Goal: Task Accomplishment & Management: Complete application form

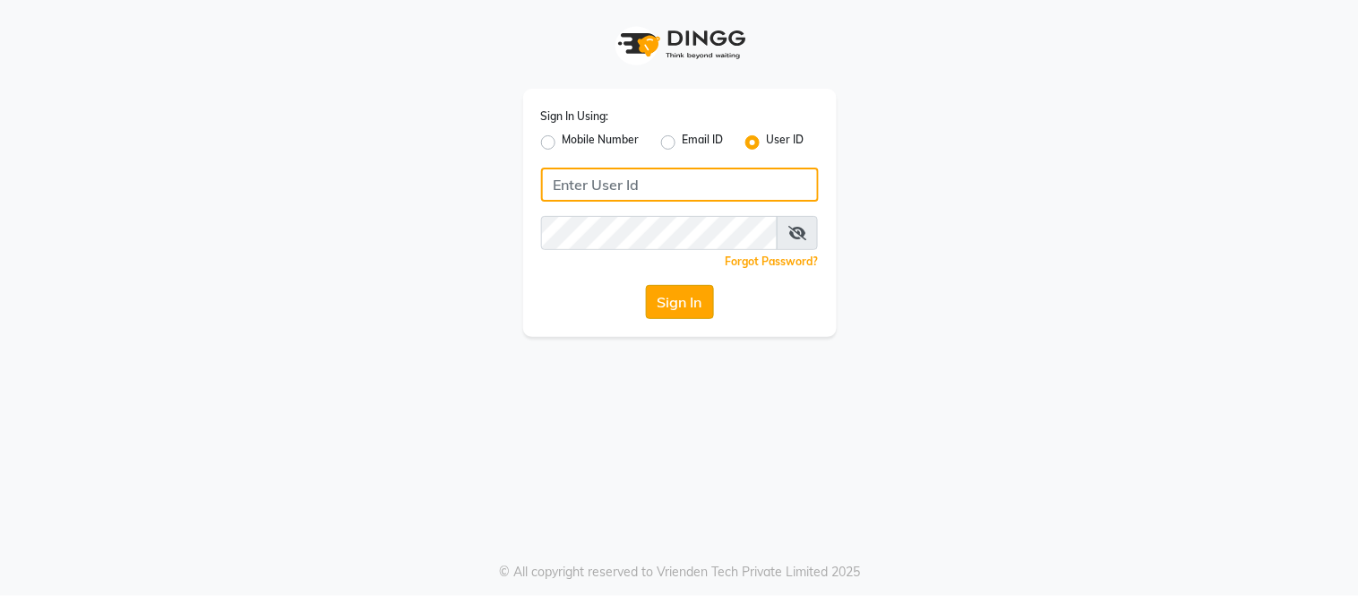
type input "tress & beyond"
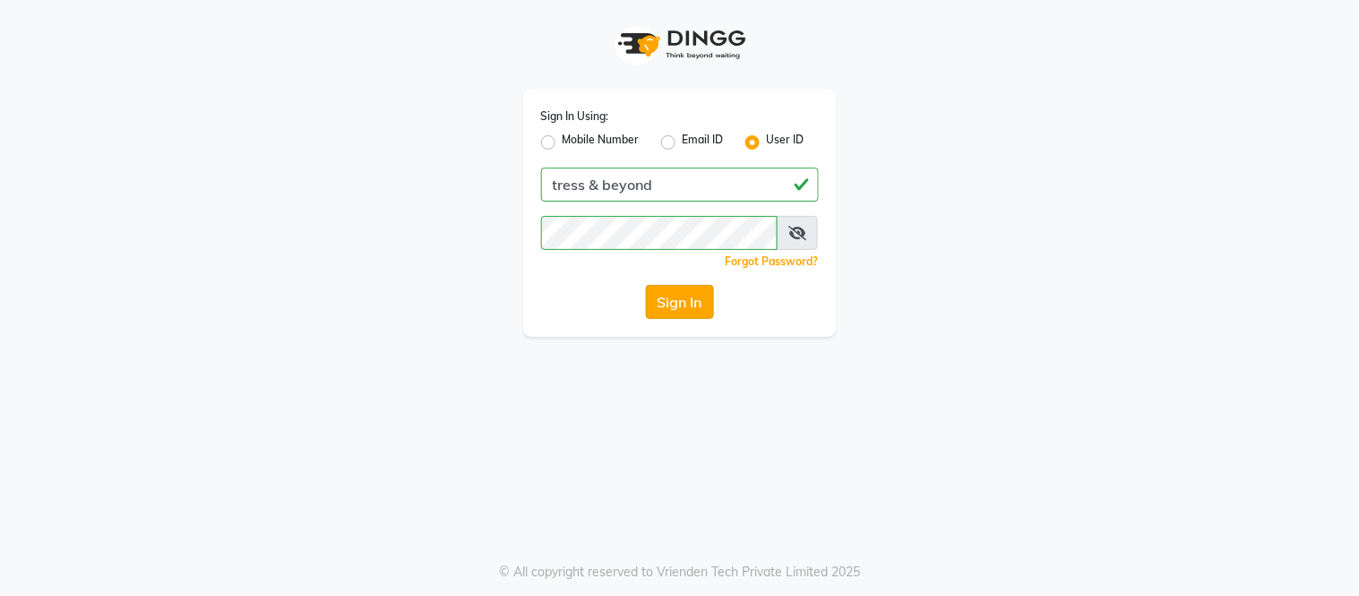
click at [675, 305] on button "Sign In" at bounding box center [680, 302] width 68 height 34
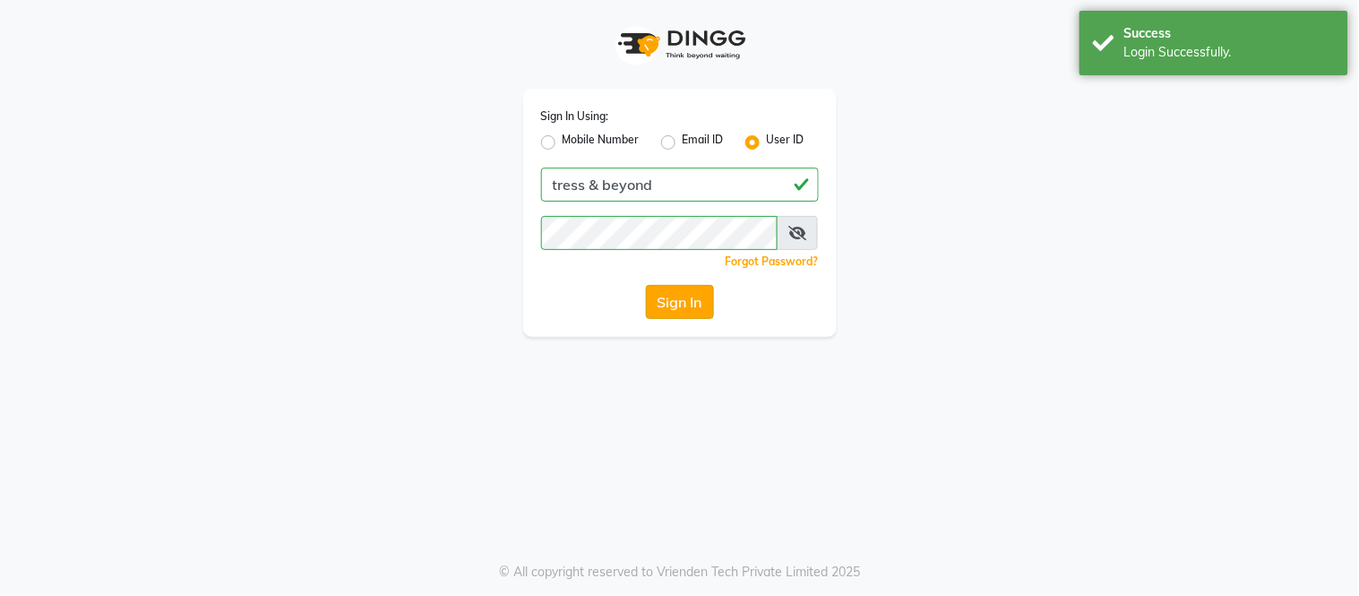
select select "service"
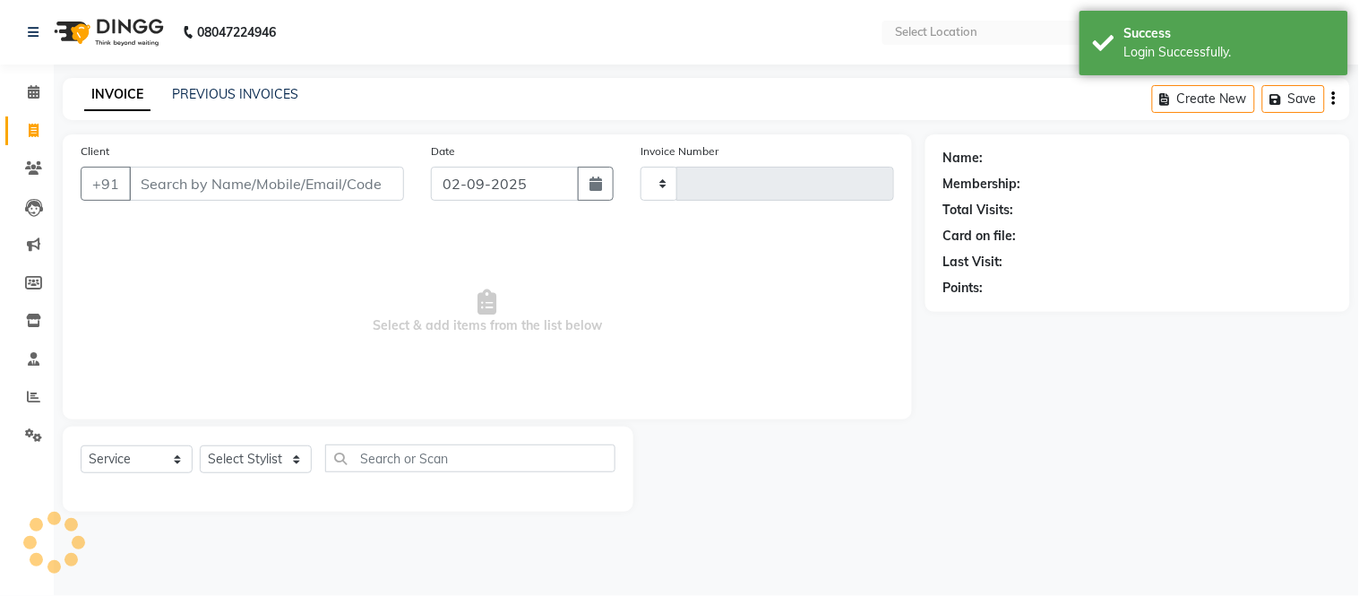
type input "0381"
select select "en"
select select "4368"
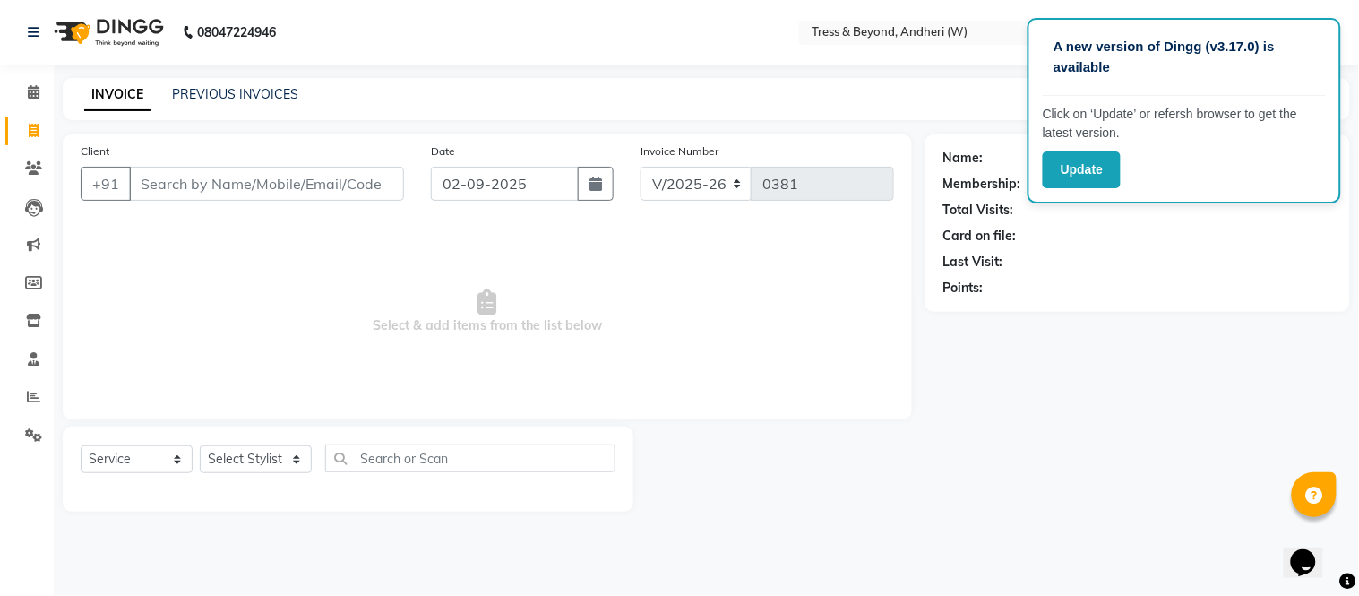
click at [714, 240] on span "Select & add items from the list below" at bounding box center [488, 311] width 814 height 179
click at [1324, 39] on div "A new version of Dingg (v3.17.0) is available" at bounding box center [1184, 64] width 283 height 63
click at [667, 58] on nav "08047224946 Select Location × Tress & Beyond, Andheri (W) WhatsApp Status ✕ Sta…" at bounding box center [679, 32] width 1359 height 65
click at [270, 461] on select "Select Stylist [PERSON_NAME] [PERSON_NAME]" at bounding box center [256, 459] width 112 height 28
select select "25783"
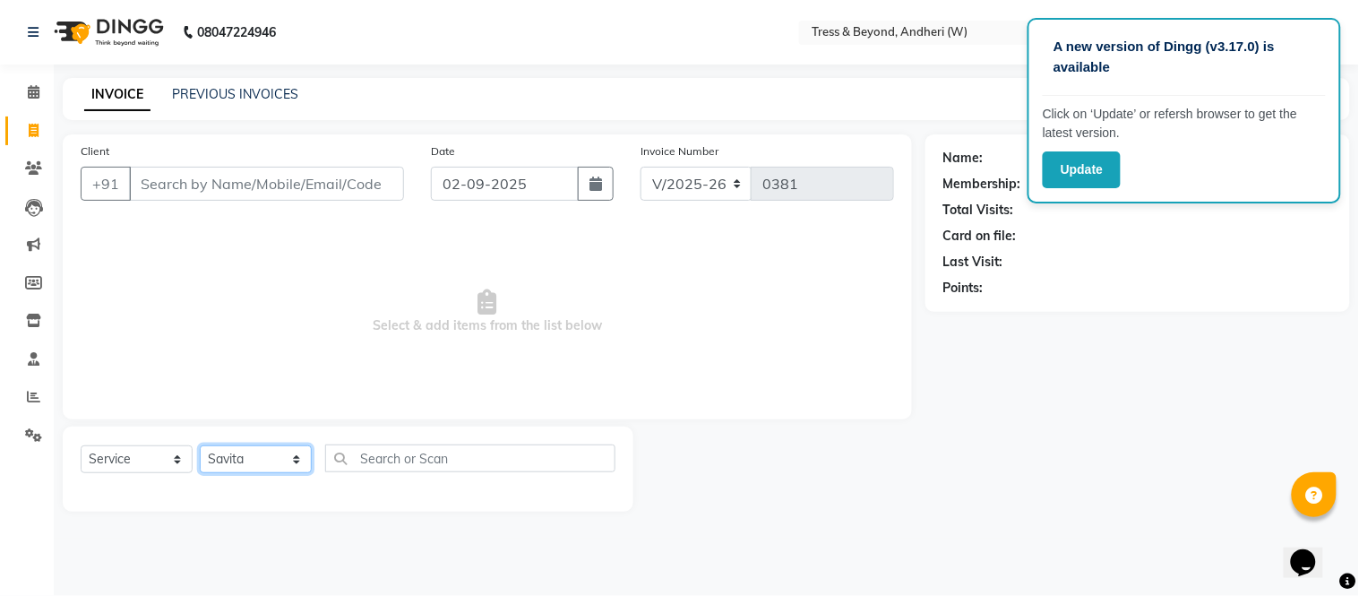
click at [200, 446] on select "Select Stylist [PERSON_NAME] [PERSON_NAME]" at bounding box center [256, 459] width 112 height 28
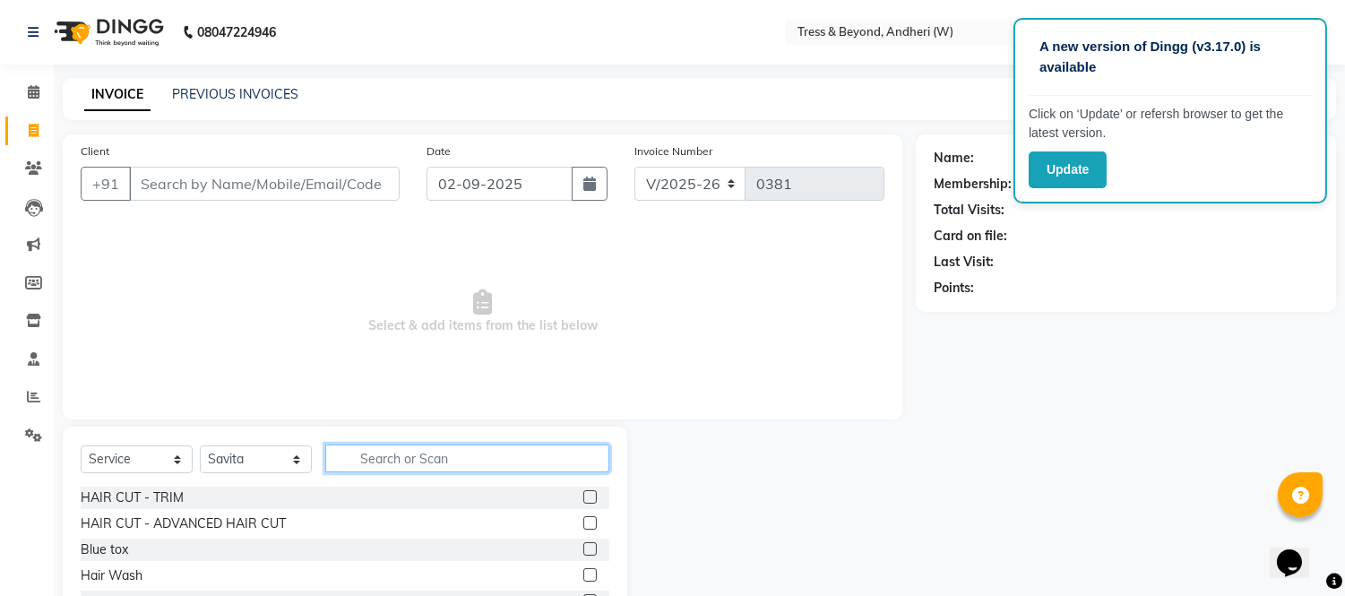
click at [387, 461] on input "text" at bounding box center [467, 458] width 284 height 28
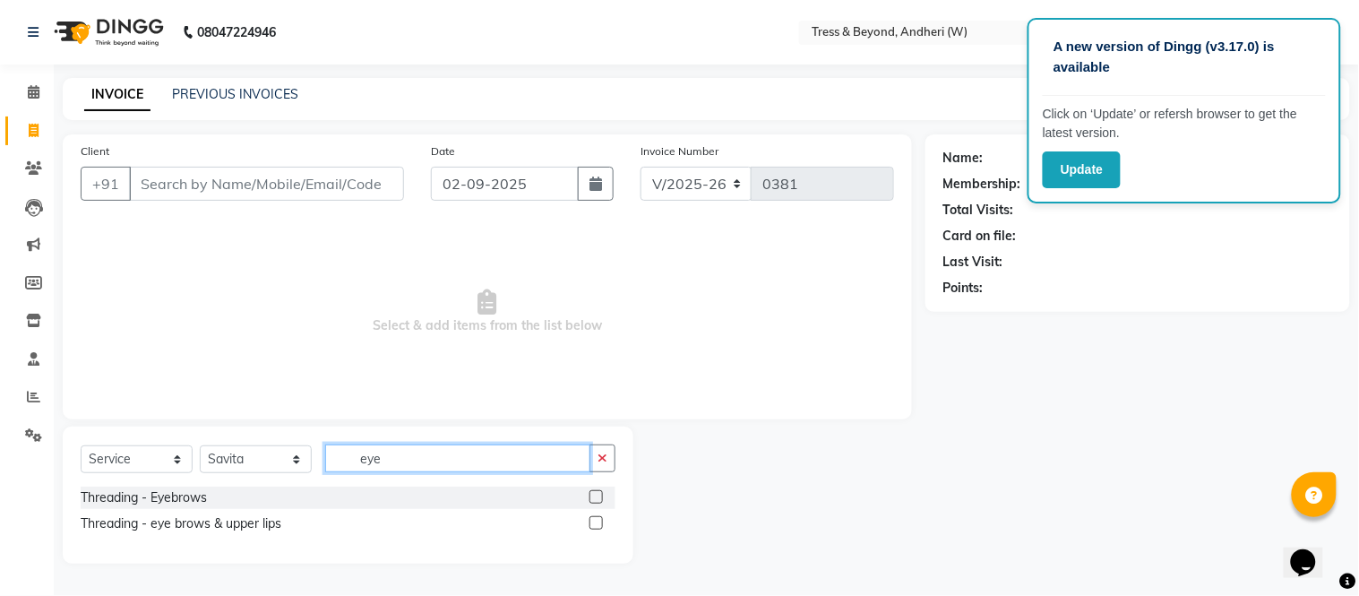
type input "eye"
click at [594, 523] on label at bounding box center [596, 522] width 13 height 13
click at [594, 523] on input "checkbox" at bounding box center [596, 524] width 12 height 12
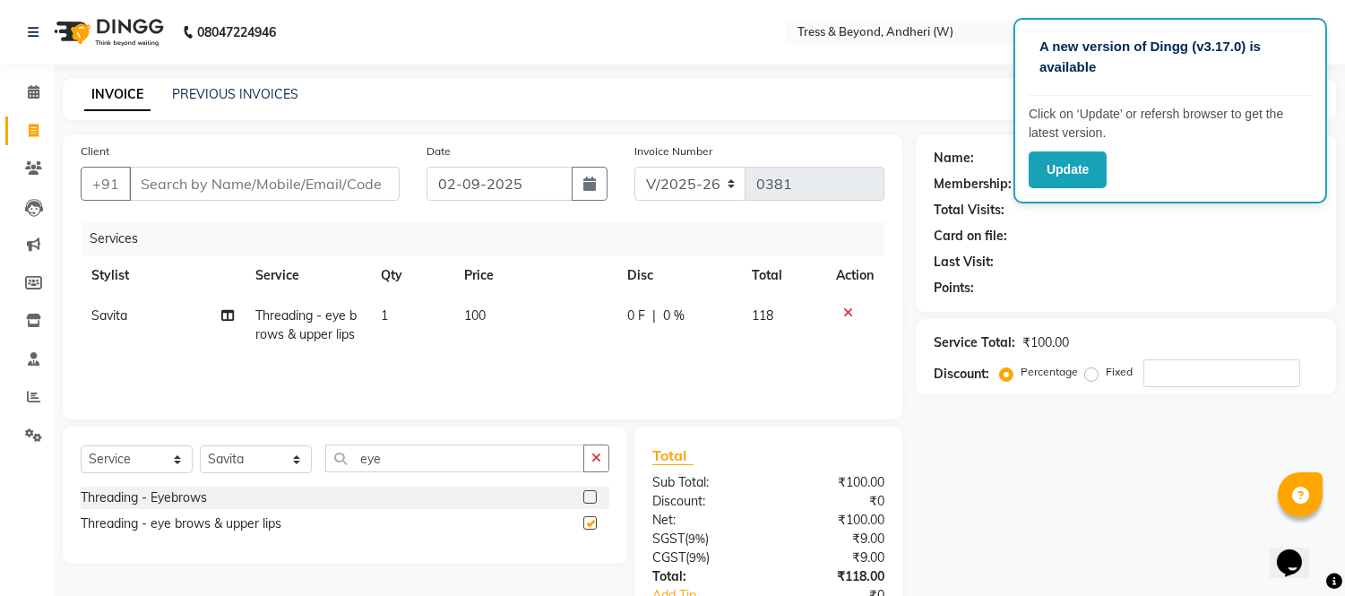
checkbox input "false"
click at [472, 315] on span "100" at bounding box center [475, 315] width 22 height 16
select select "25783"
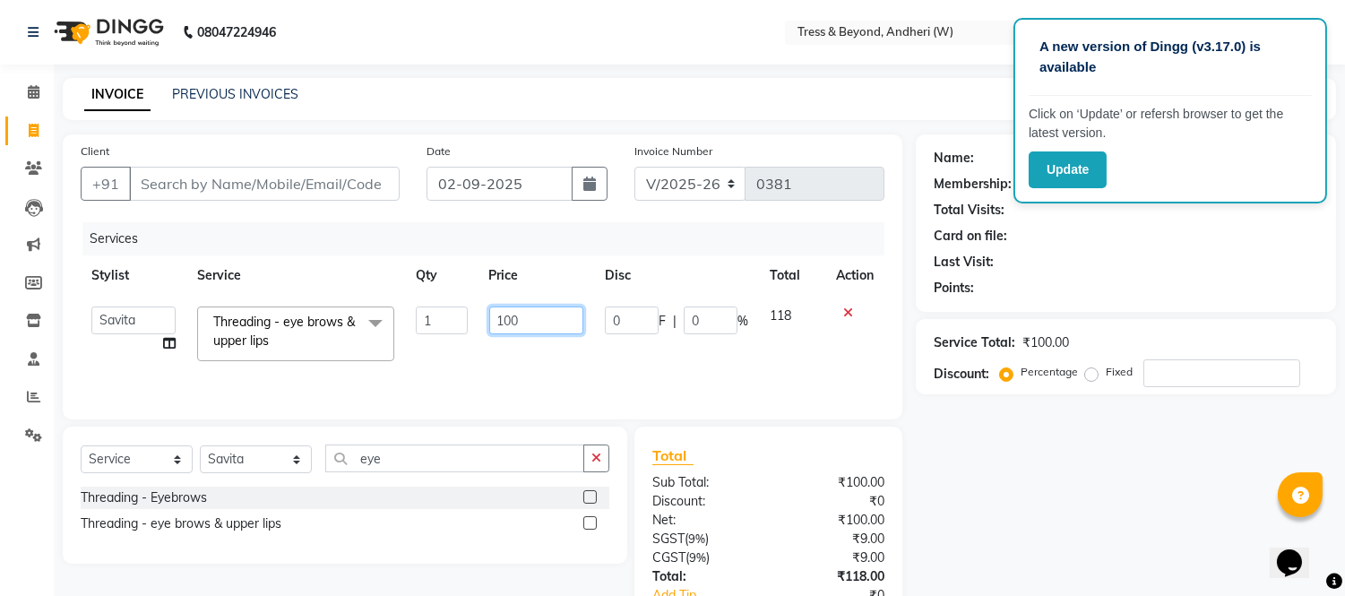
click at [509, 320] on input "100" at bounding box center [536, 320] width 94 height 28
type input "120"
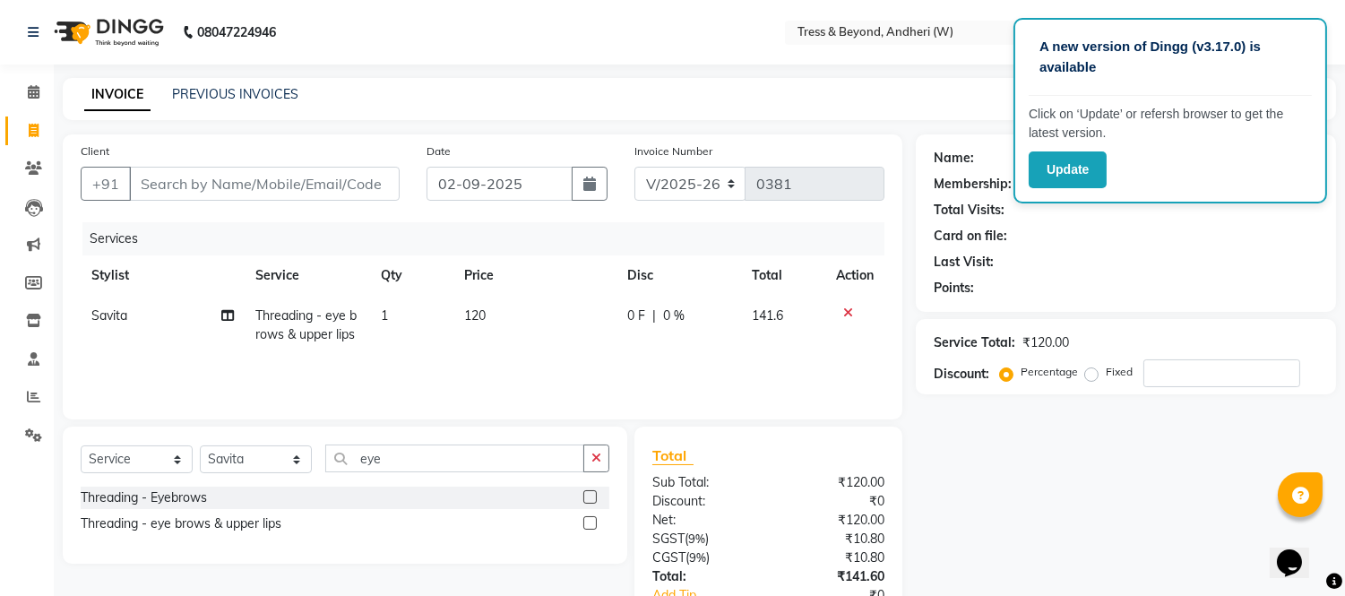
click at [552, 270] on th "Price" at bounding box center [534, 275] width 163 height 40
click at [1053, 173] on button "Update" at bounding box center [1068, 169] width 78 height 37
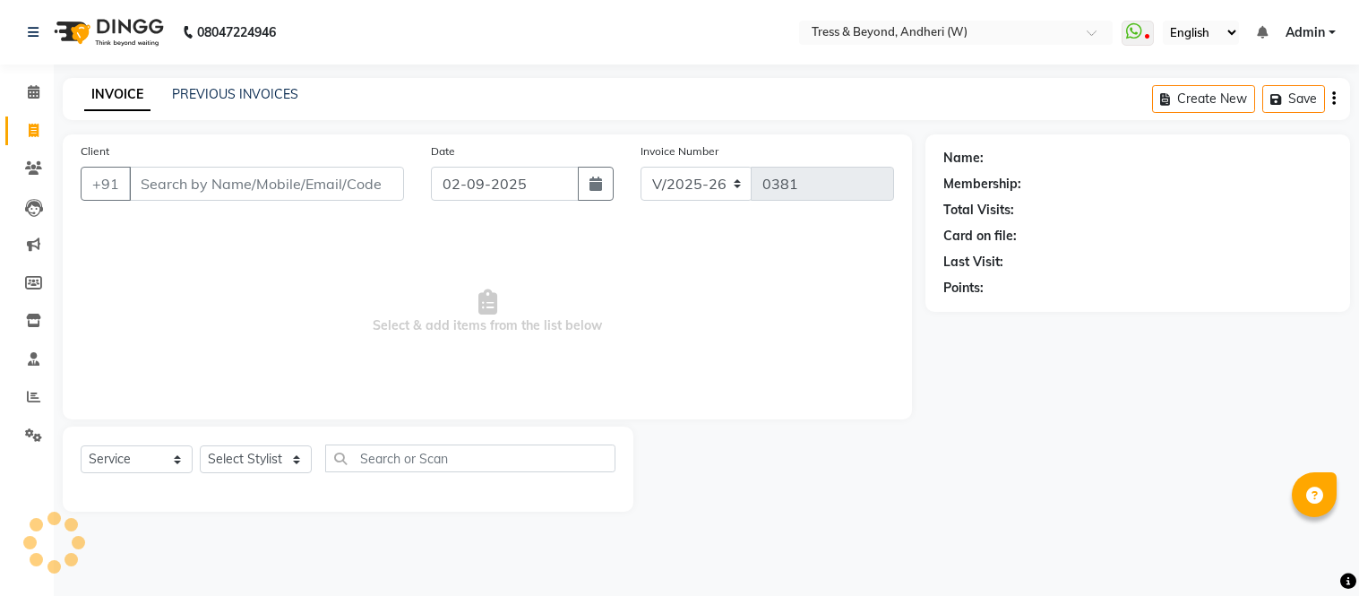
select select "4368"
select select "service"
click at [220, 453] on select "Select Stylist [PERSON_NAME] [PERSON_NAME]" at bounding box center [256, 459] width 112 height 28
select select "25783"
click at [200, 446] on select "Select Stylist [PERSON_NAME] [PERSON_NAME]" at bounding box center [256, 459] width 112 height 28
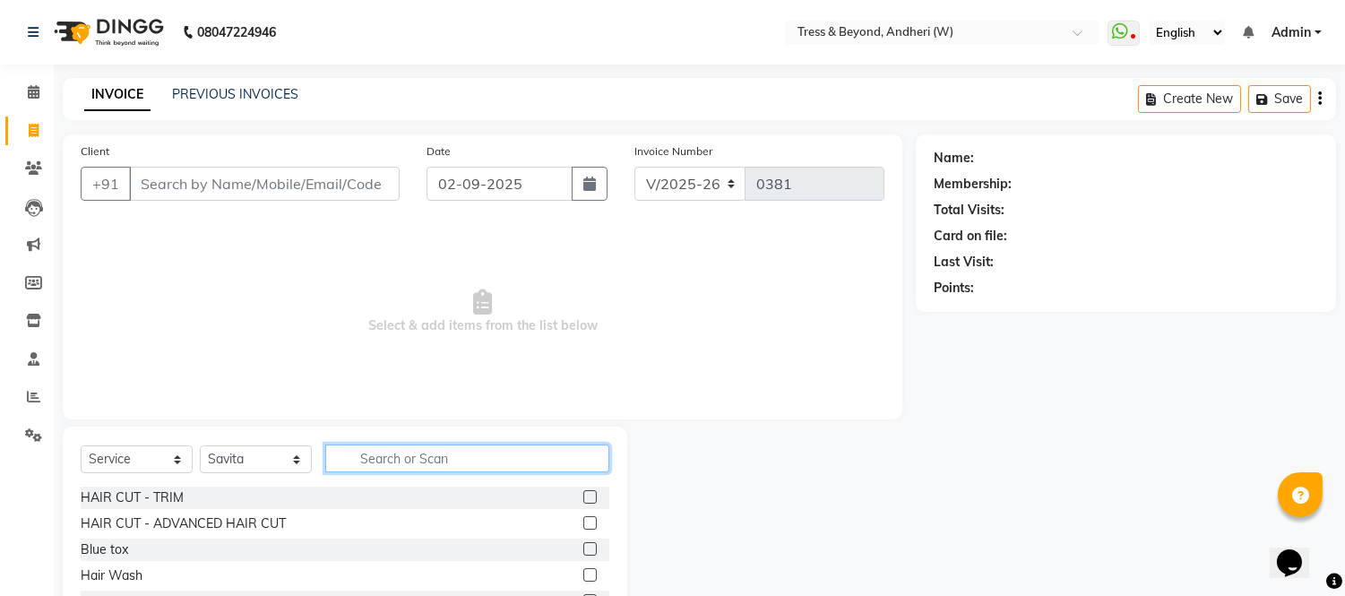
click at [470, 468] on input "text" at bounding box center [467, 458] width 284 height 28
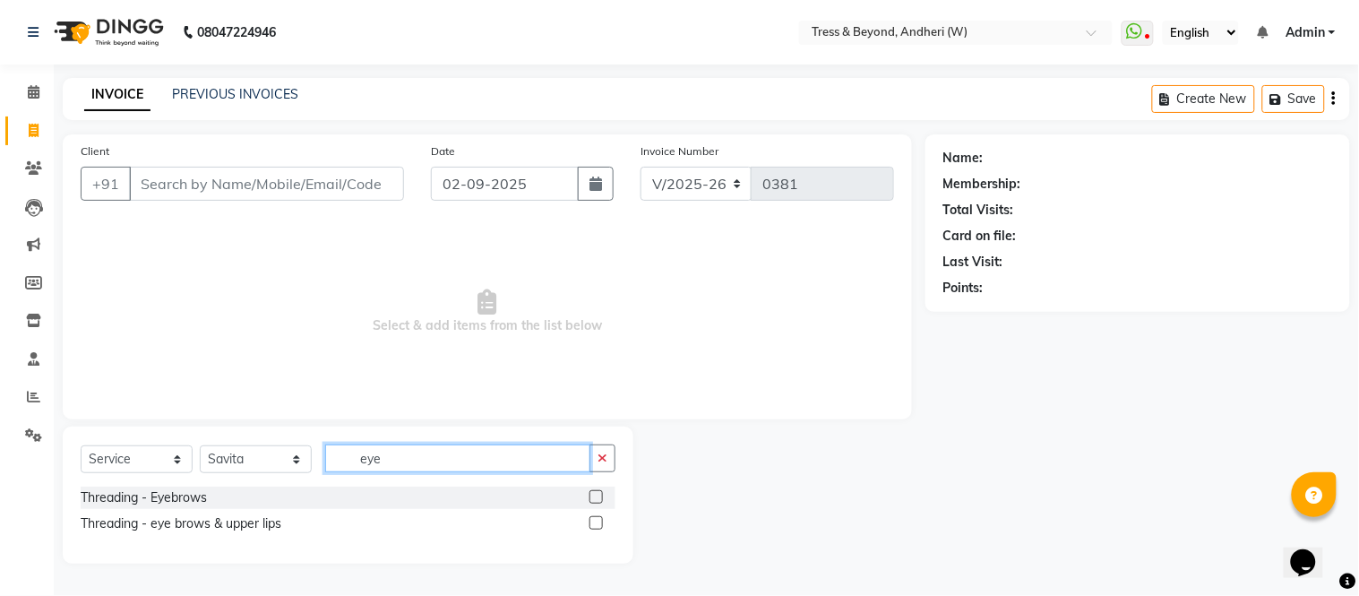
type input "eye"
click at [593, 521] on label at bounding box center [596, 522] width 13 height 13
click at [593, 521] on input "checkbox" at bounding box center [596, 524] width 12 height 12
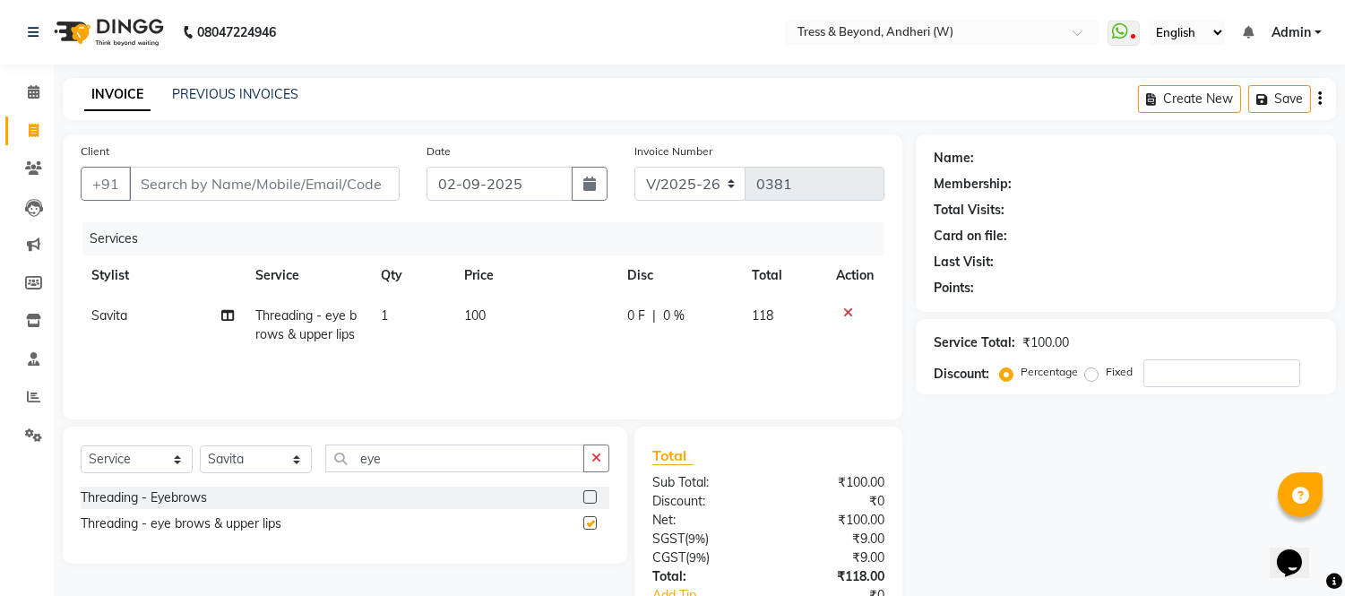
checkbox input "false"
click at [472, 315] on span "100" at bounding box center [475, 315] width 22 height 16
select select "25783"
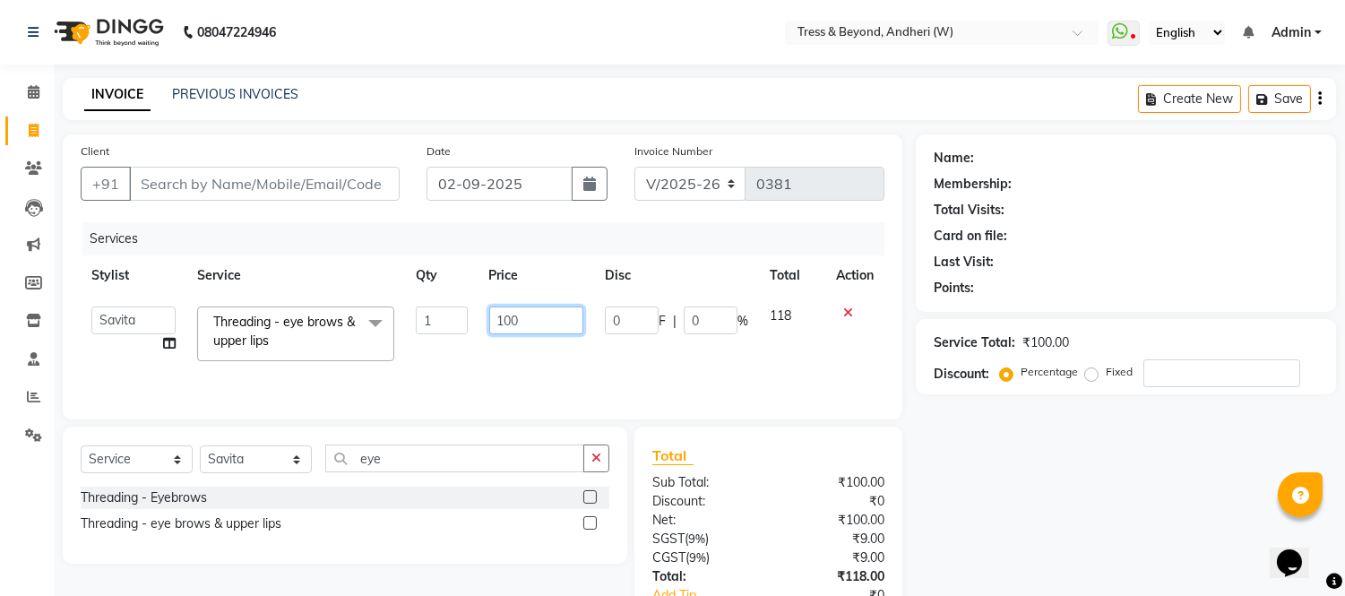
click at [512, 315] on input "100" at bounding box center [536, 320] width 94 height 28
type input "120"
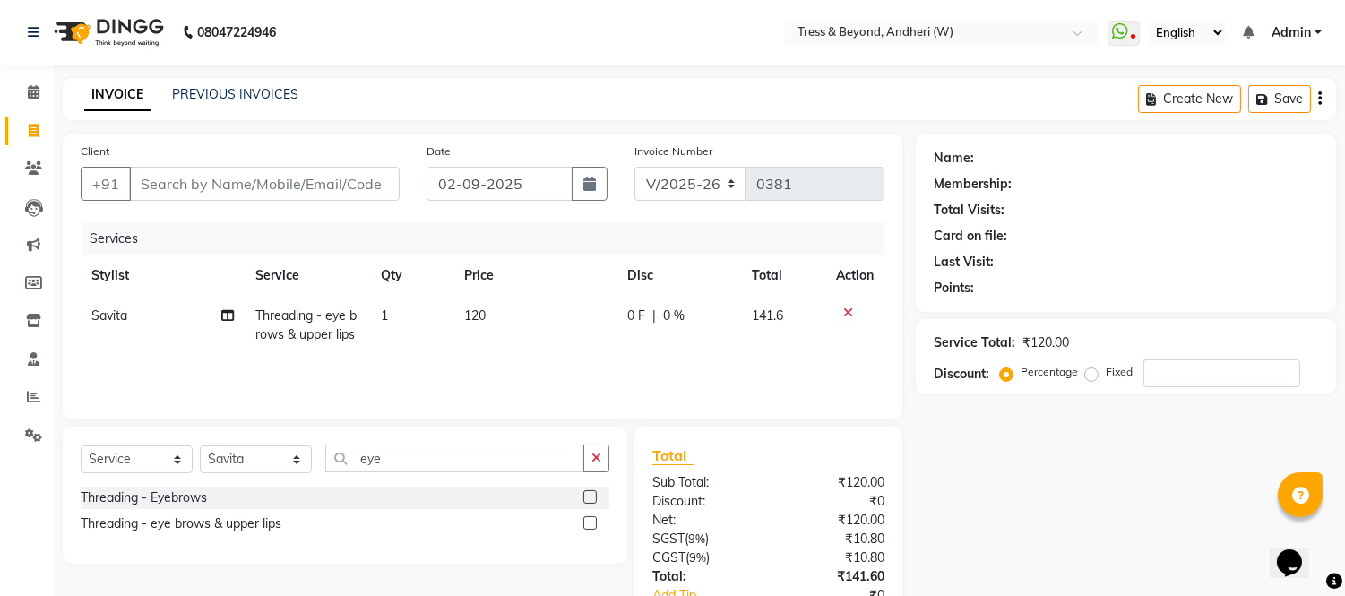
click at [593, 349] on tr "Savita Threading - eye brows & upper lips 1 120 0 F | 0 % 141.6" at bounding box center [483, 325] width 804 height 59
click at [1318, 99] on icon "button" at bounding box center [1320, 99] width 4 height 1
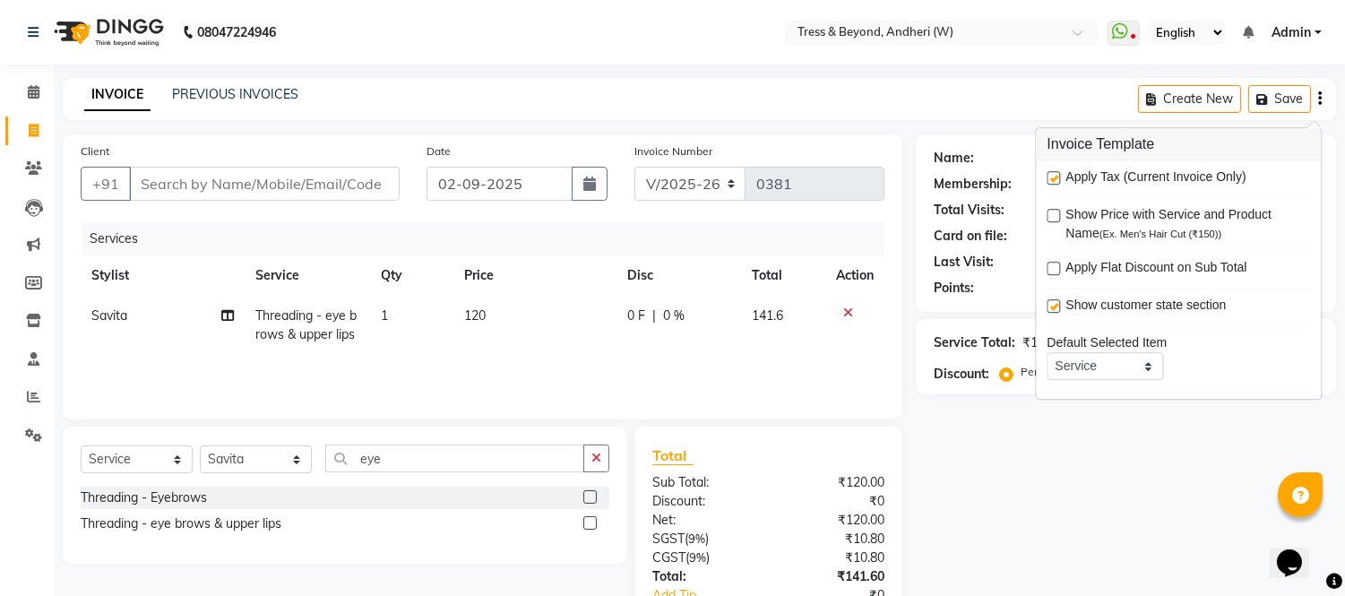
click at [1048, 175] on label at bounding box center [1053, 177] width 13 height 13
click at [1048, 175] on input "checkbox" at bounding box center [1053, 179] width 12 height 12
checkbox input "false"
click at [819, 225] on div "Services" at bounding box center [489, 238] width 815 height 33
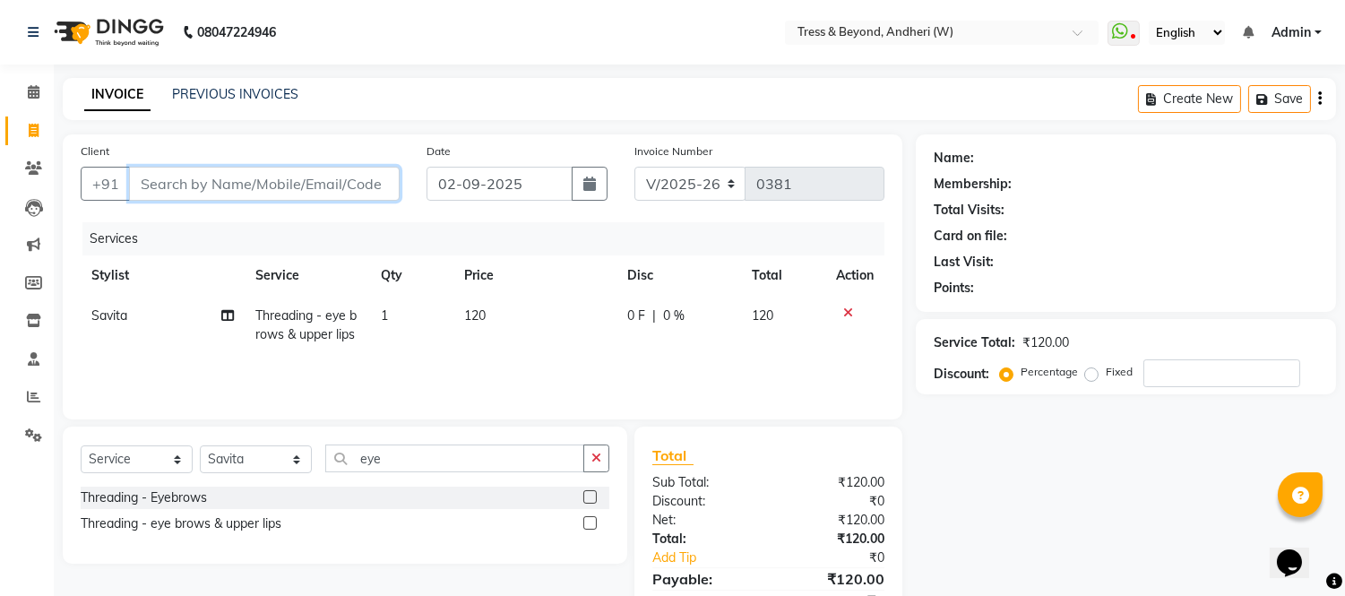
click at [267, 185] on input "Client" at bounding box center [264, 184] width 271 height 34
type input "9"
type input "0"
type input "9167025501"
click at [337, 181] on span "Add Client" at bounding box center [353, 184] width 71 height 18
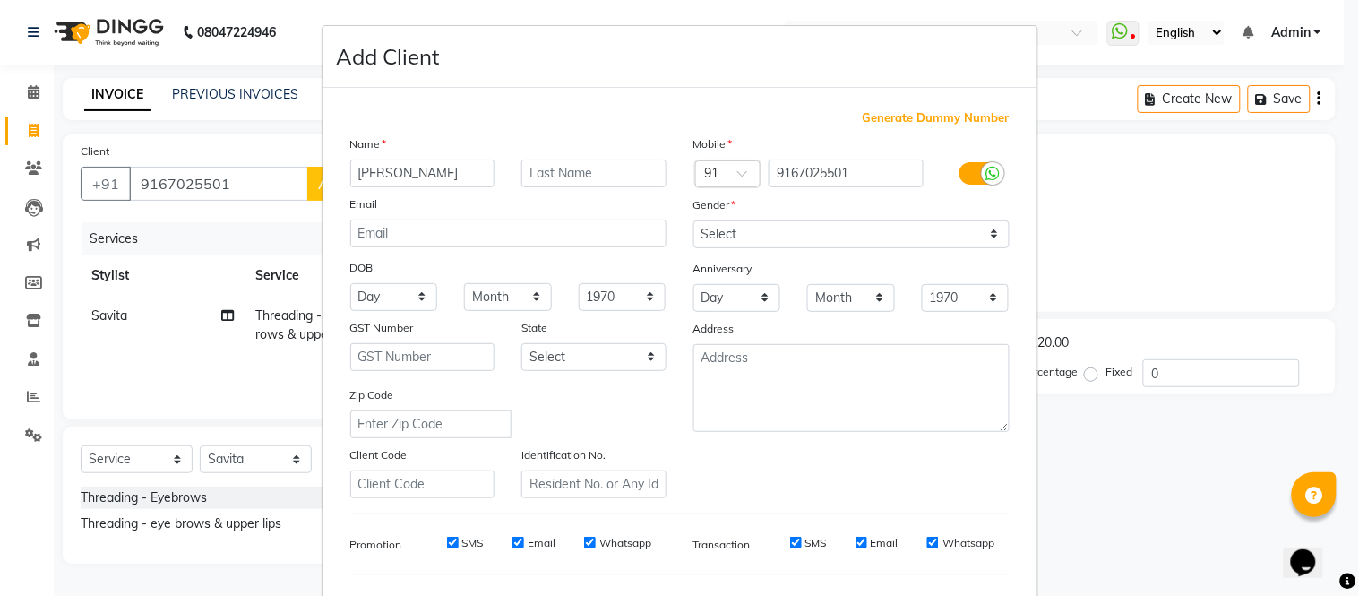
type input "Jasmin"
click at [819, 231] on select "Select Male Female Other Prefer Not To Say" at bounding box center [852, 234] width 316 height 28
select select "female"
click at [694, 220] on select "Select Male Female Other Prefer Not To Say" at bounding box center [852, 234] width 316 height 28
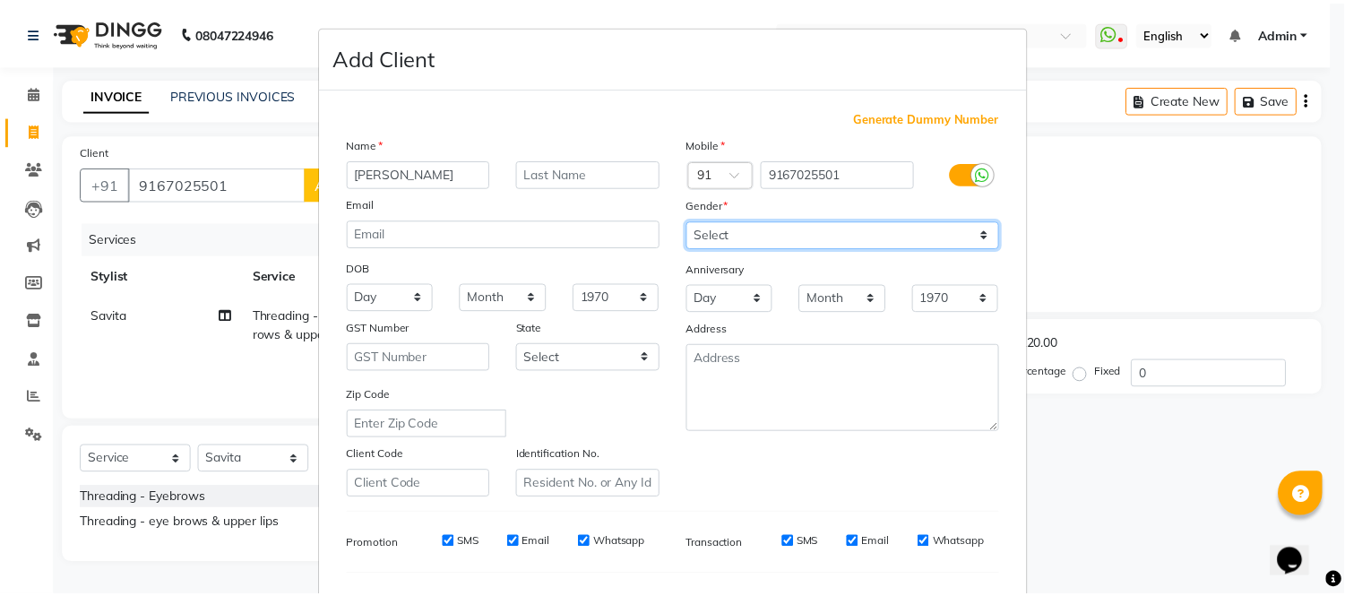
scroll to position [231, 0]
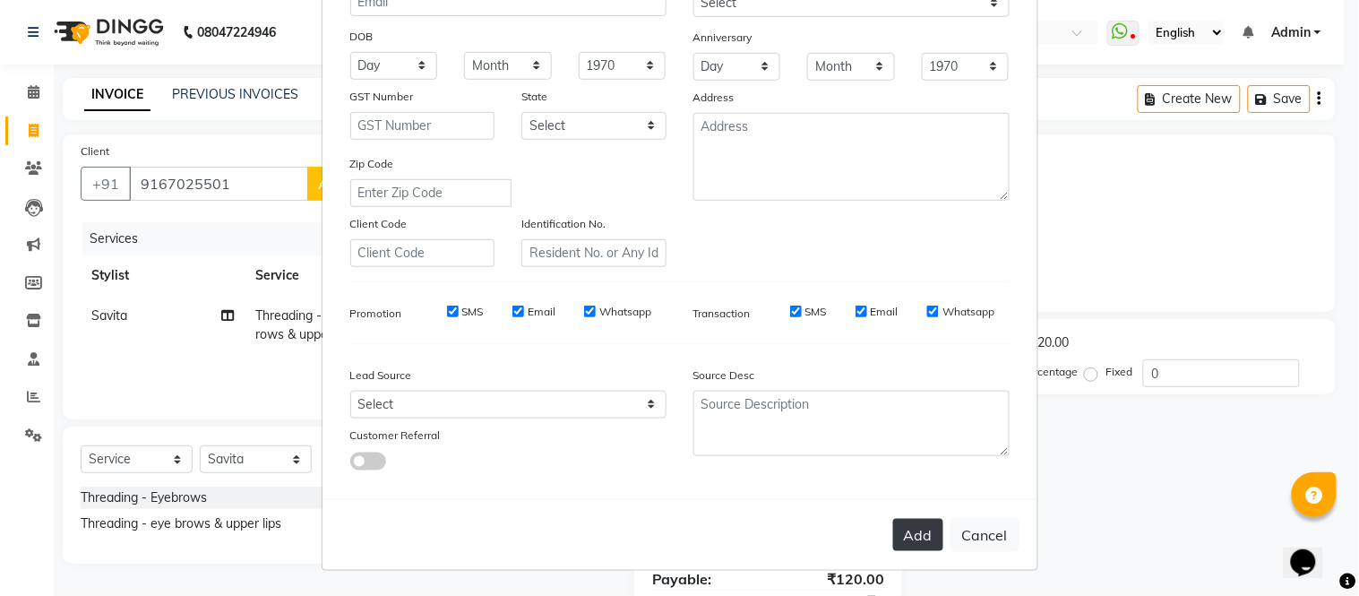
click at [912, 536] on button "Add" at bounding box center [918, 535] width 50 height 32
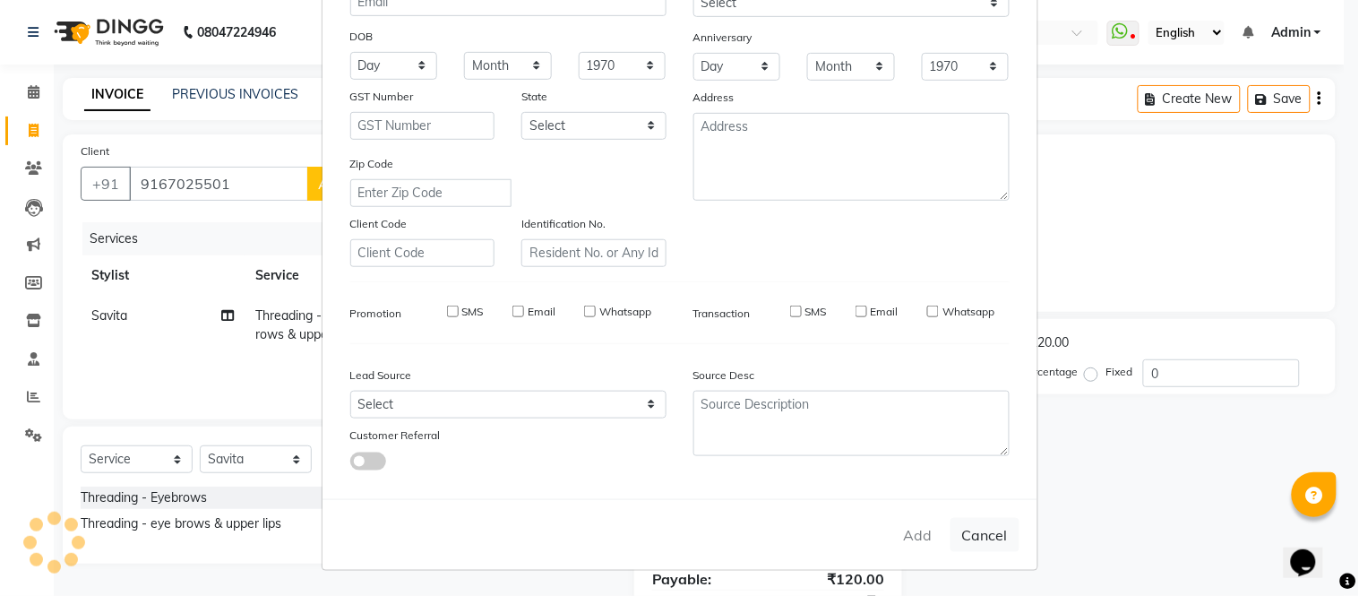
select select
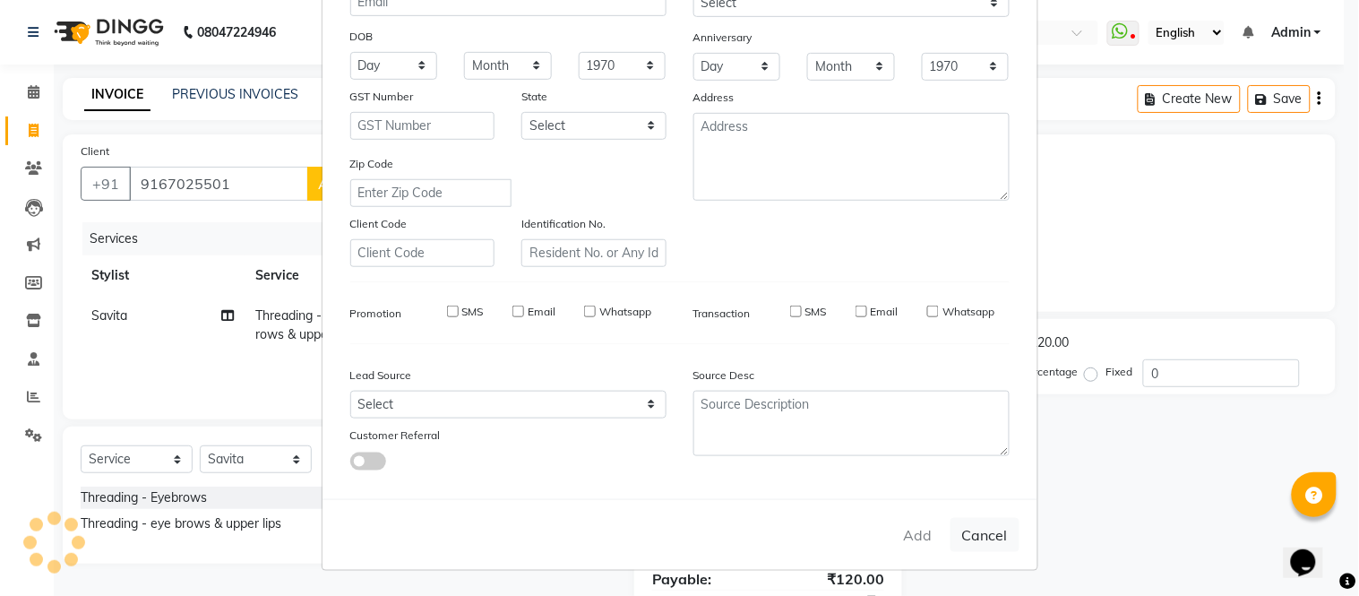
select select
checkbox input "false"
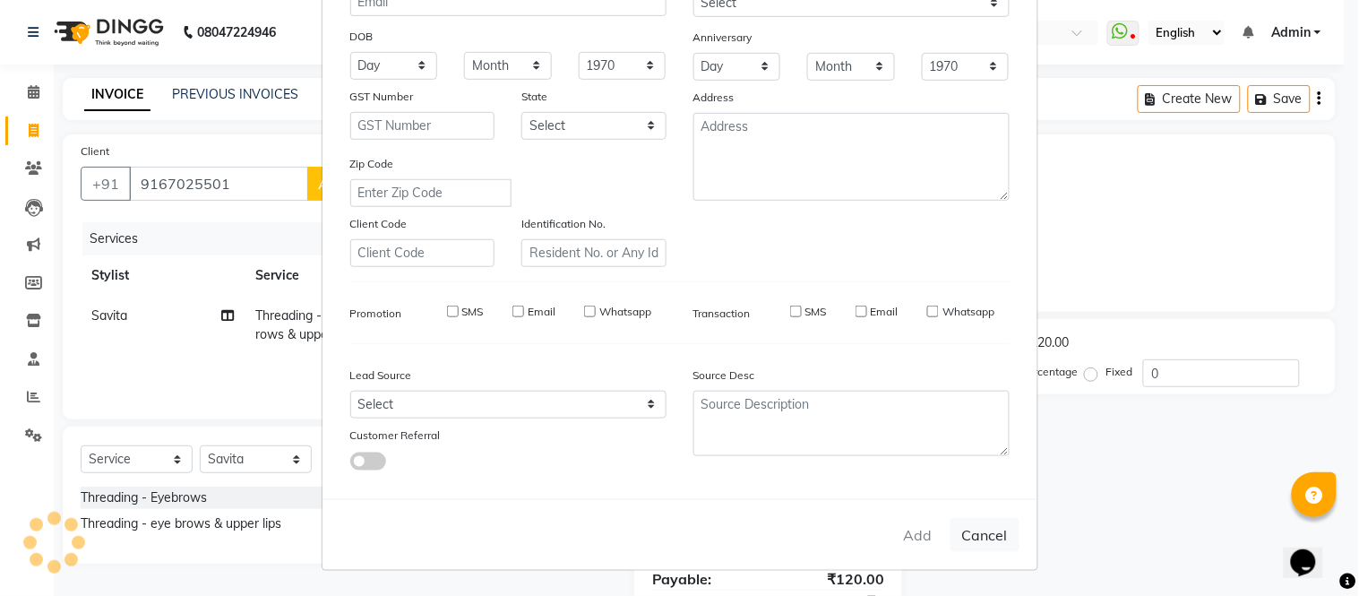
checkbox input "false"
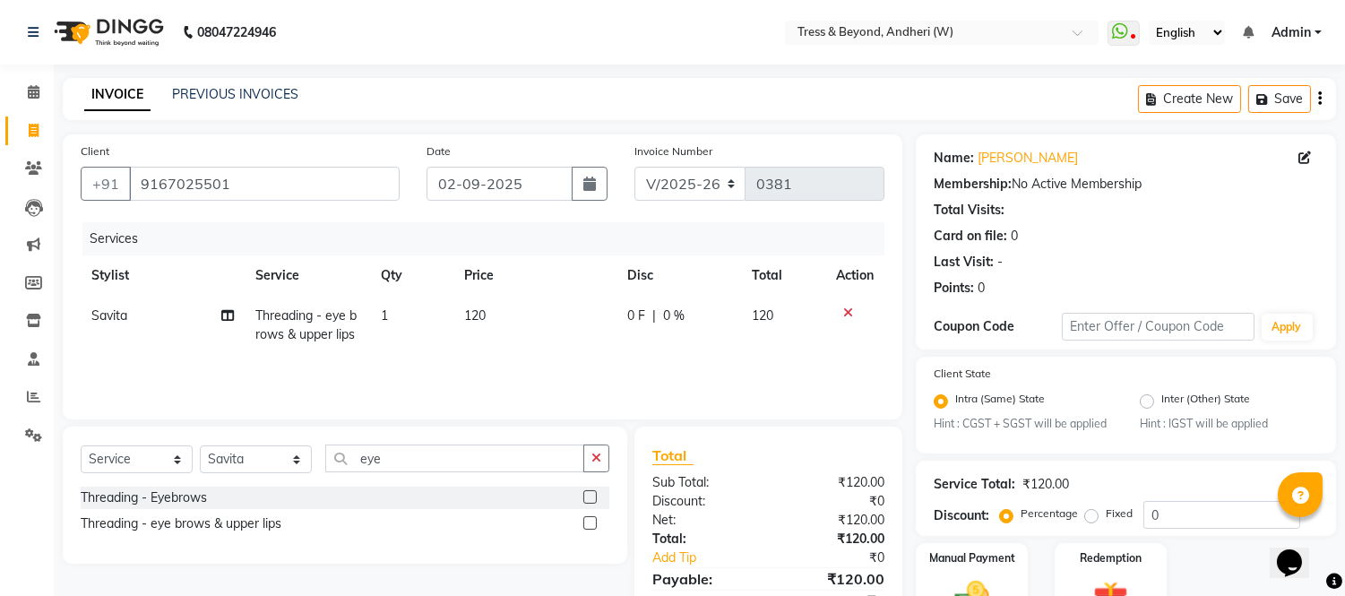
click at [1320, 99] on icon "button" at bounding box center [1320, 99] width 4 height 1
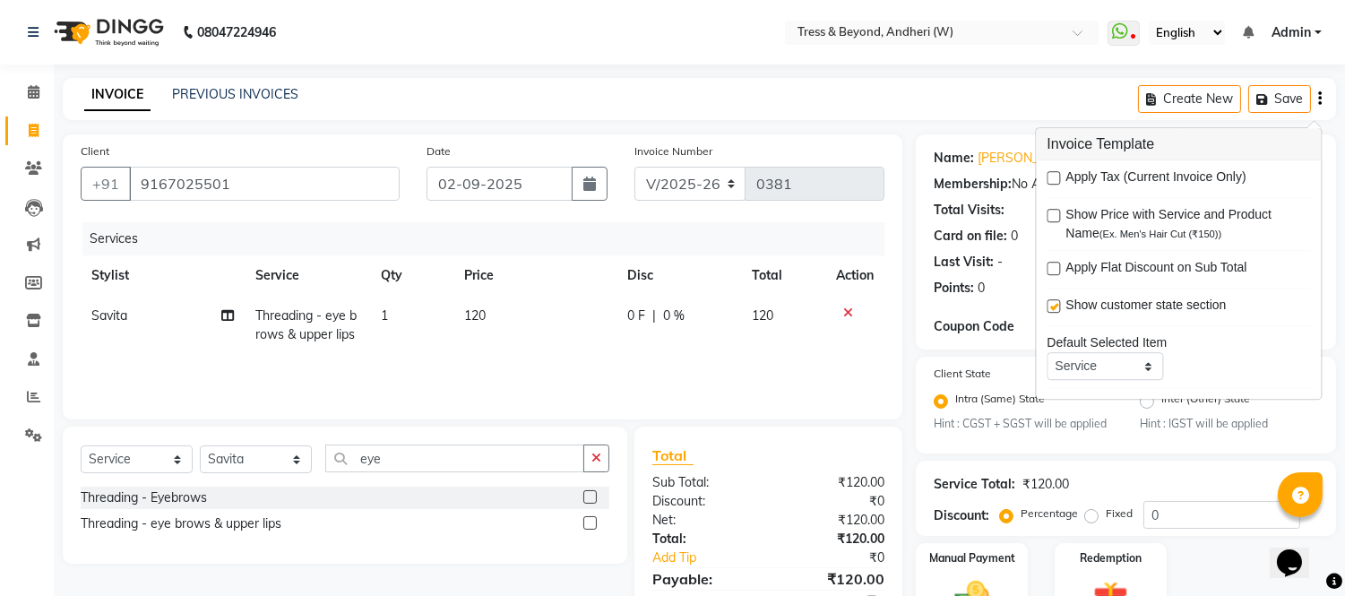
click at [828, 315] on td at bounding box center [854, 325] width 59 height 59
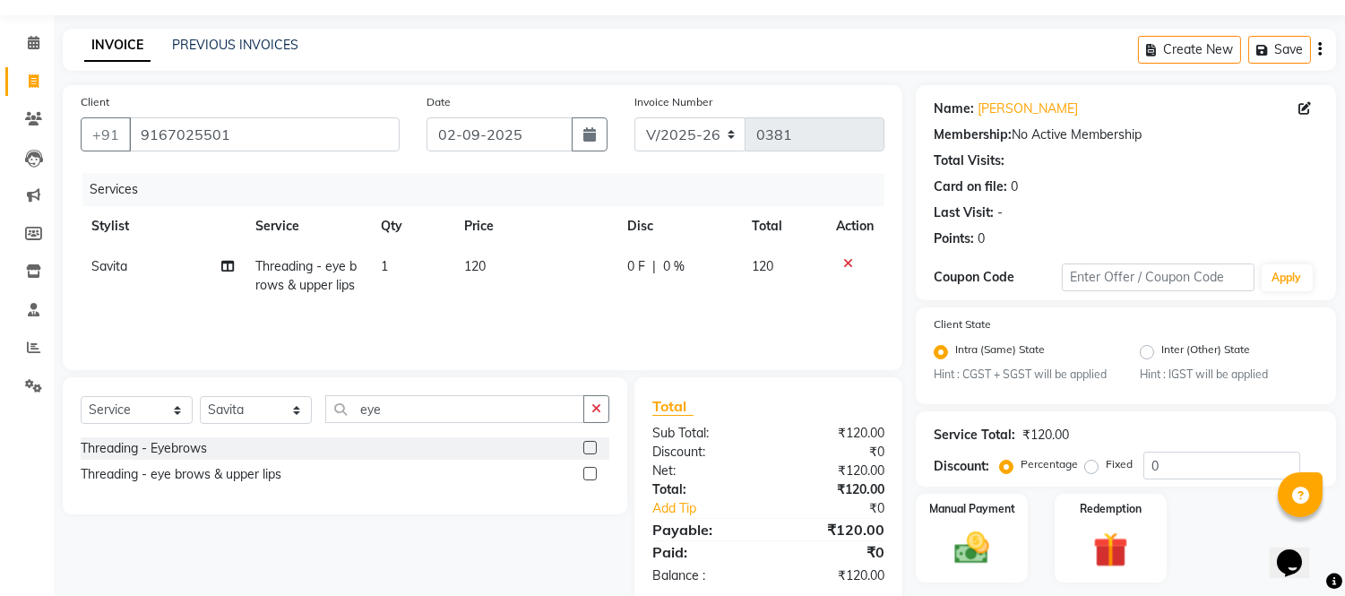
scroll to position [99, 0]
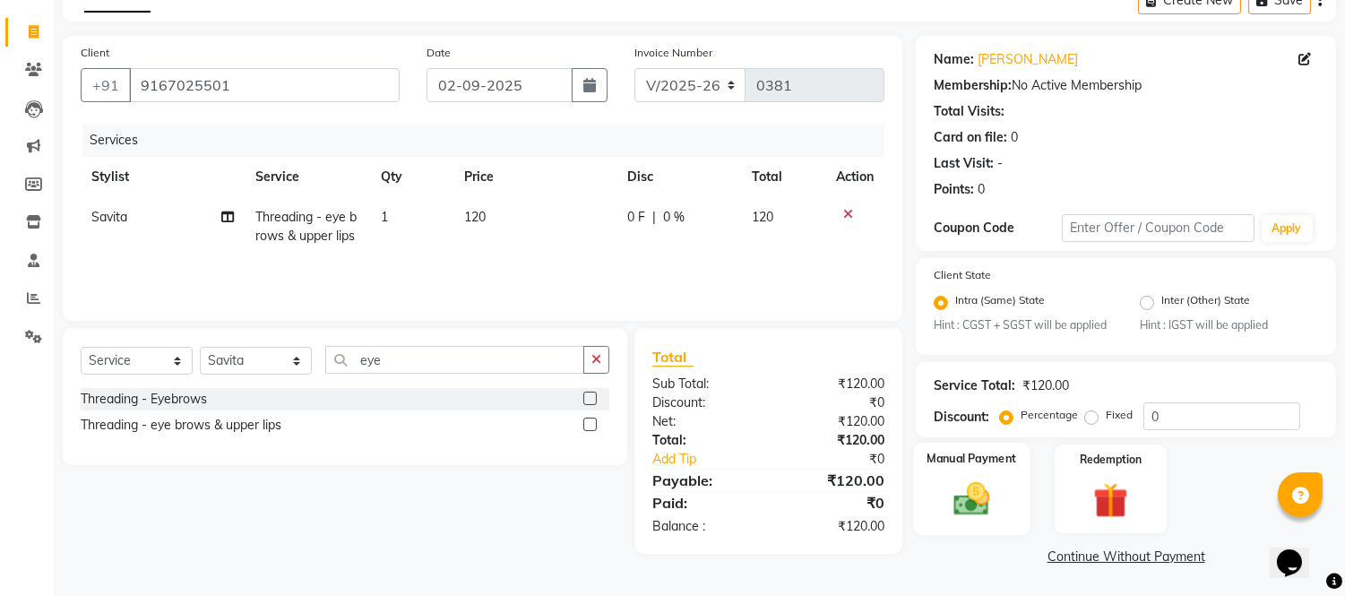
click at [974, 506] on img at bounding box center [972, 499] width 59 height 42
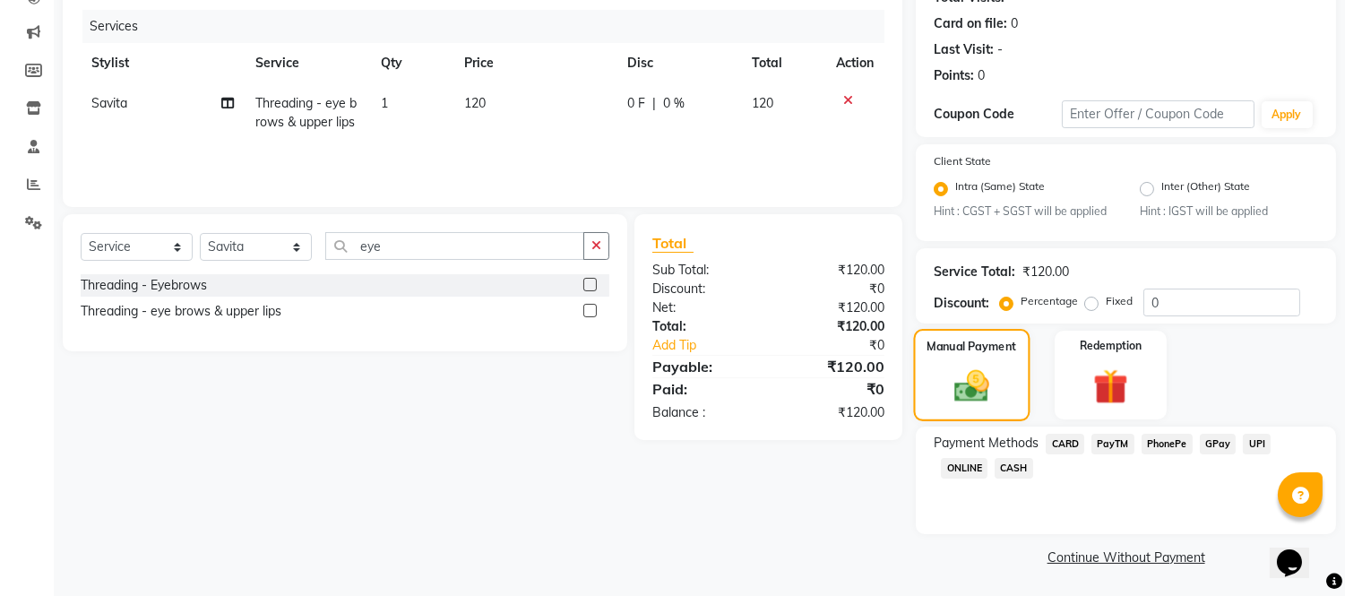
scroll to position [213, 0]
click at [1024, 464] on span "CASH" at bounding box center [1014, 467] width 39 height 21
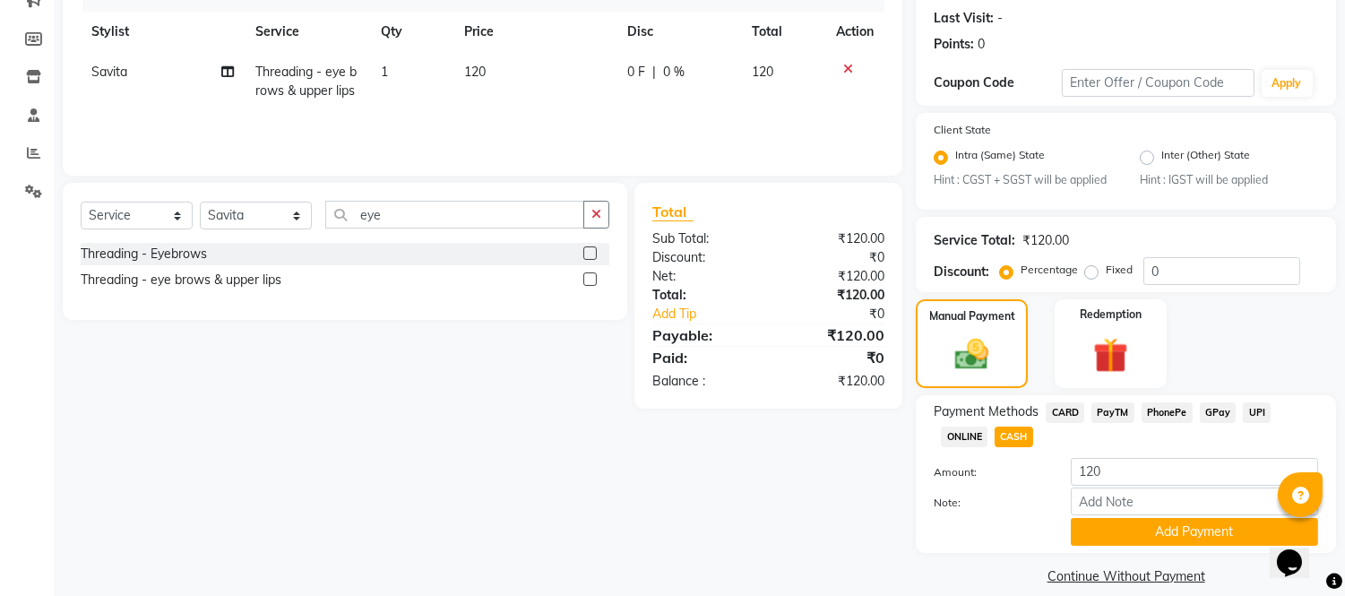
scroll to position [264, 0]
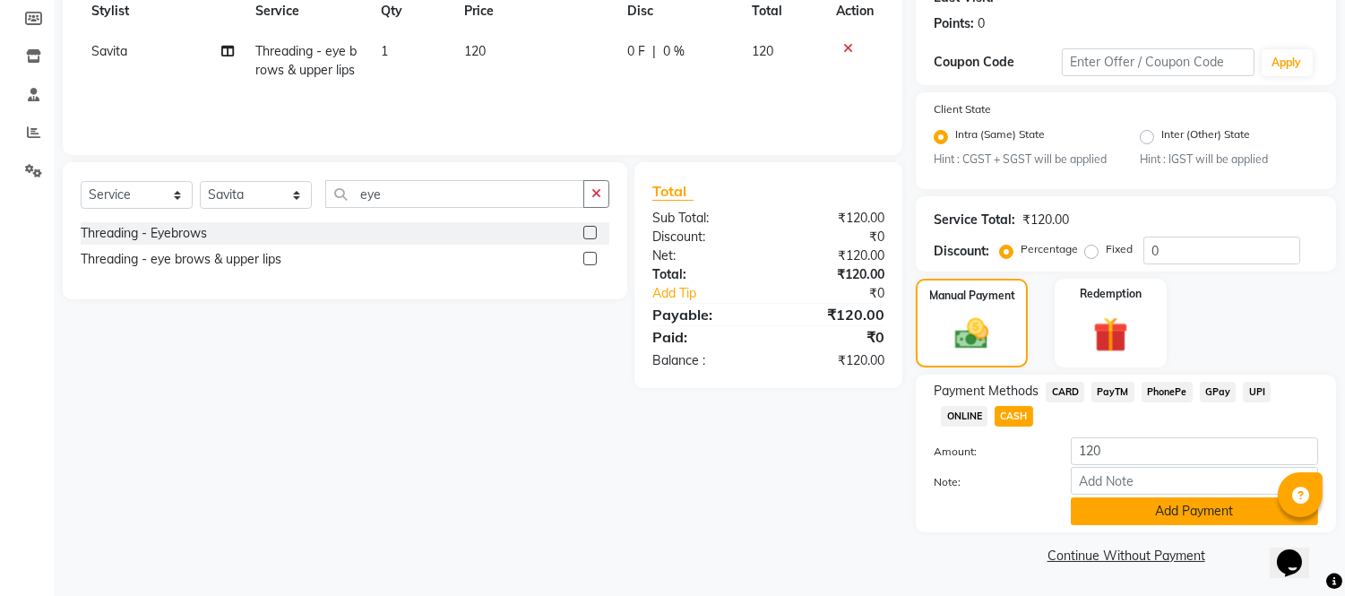
click at [1104, 511] on button "Add Payment" at bounding box center [1194, 511] width 247 height 28
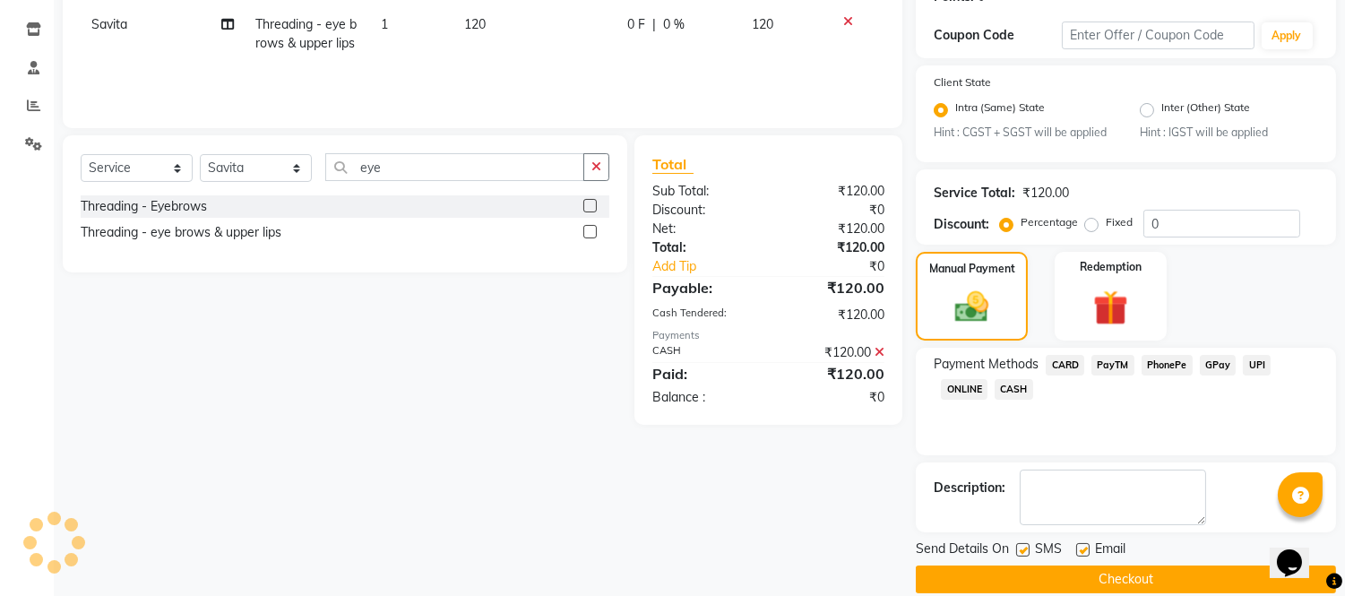
scroll to position [315, 0]
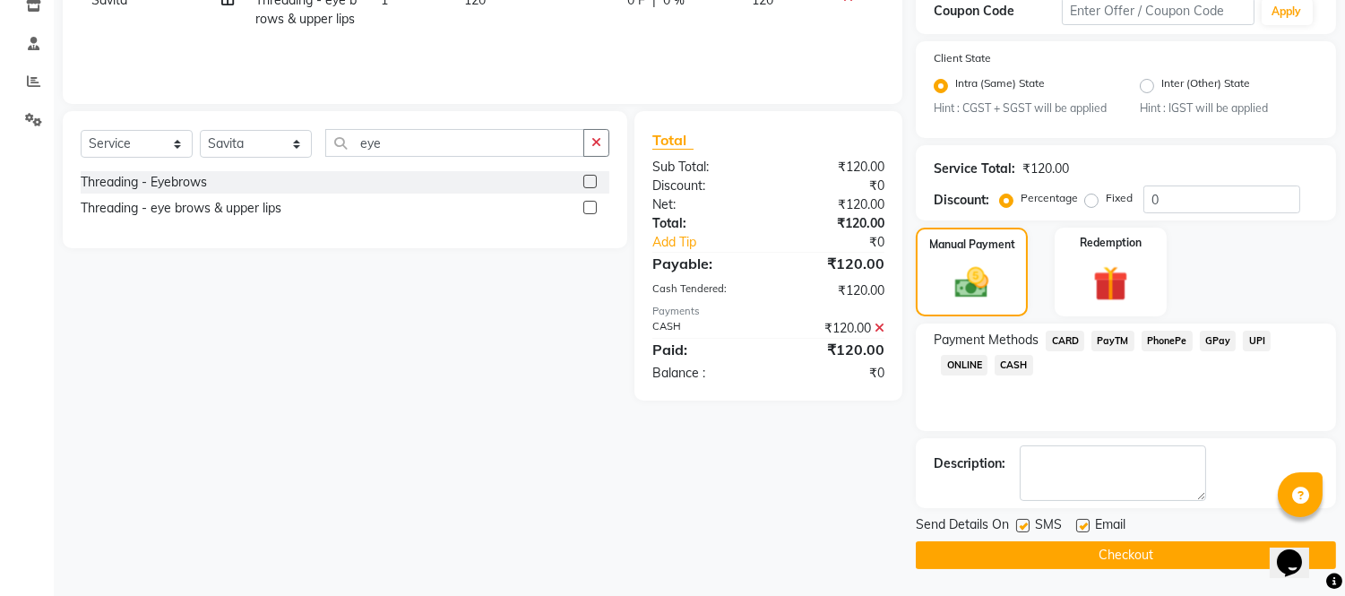
click at [1081, 553] on button "Checkout" at bounding box center [1126, 555] width 420 height 28
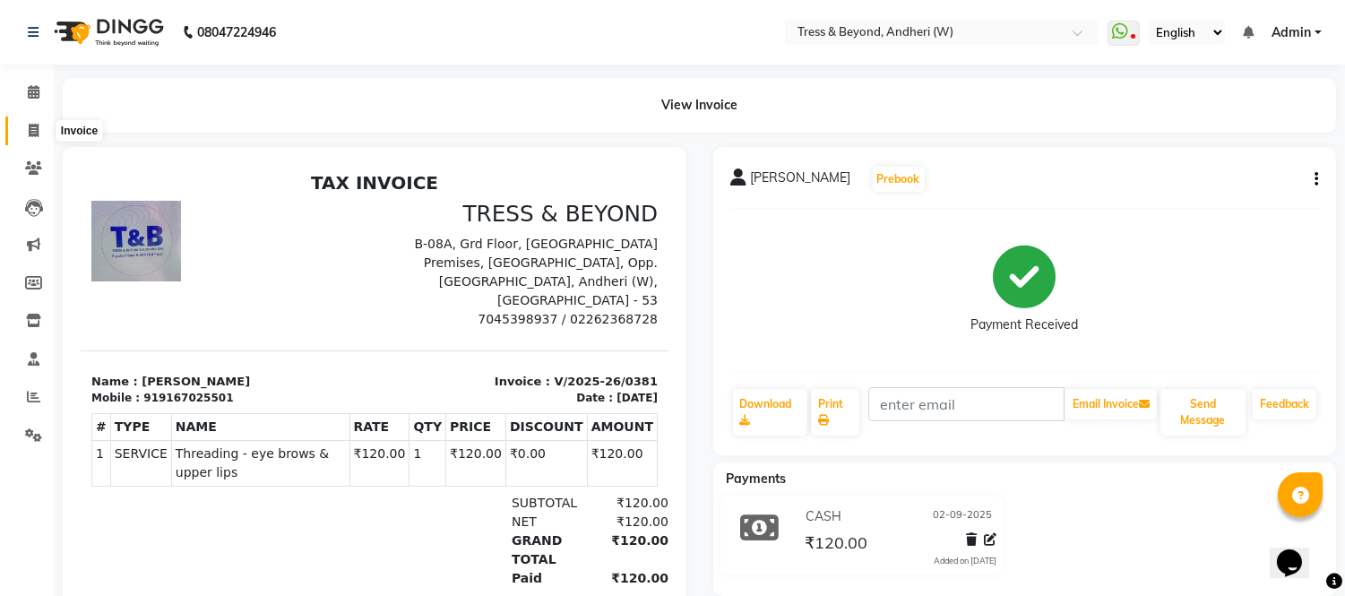
click at [32, 127] on icon at bounding box center [34, 130] width 10 height 13
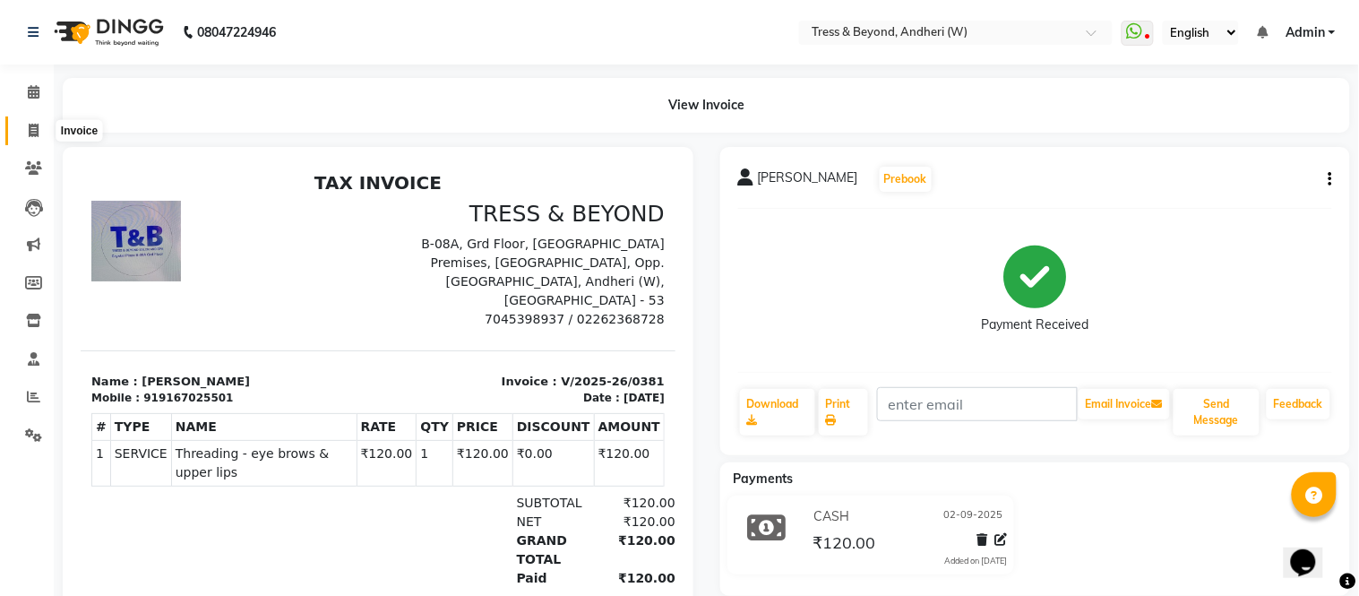
select select "4368"
select select "service"
